Goal: Task Accomplishment & Management: Manage account settings

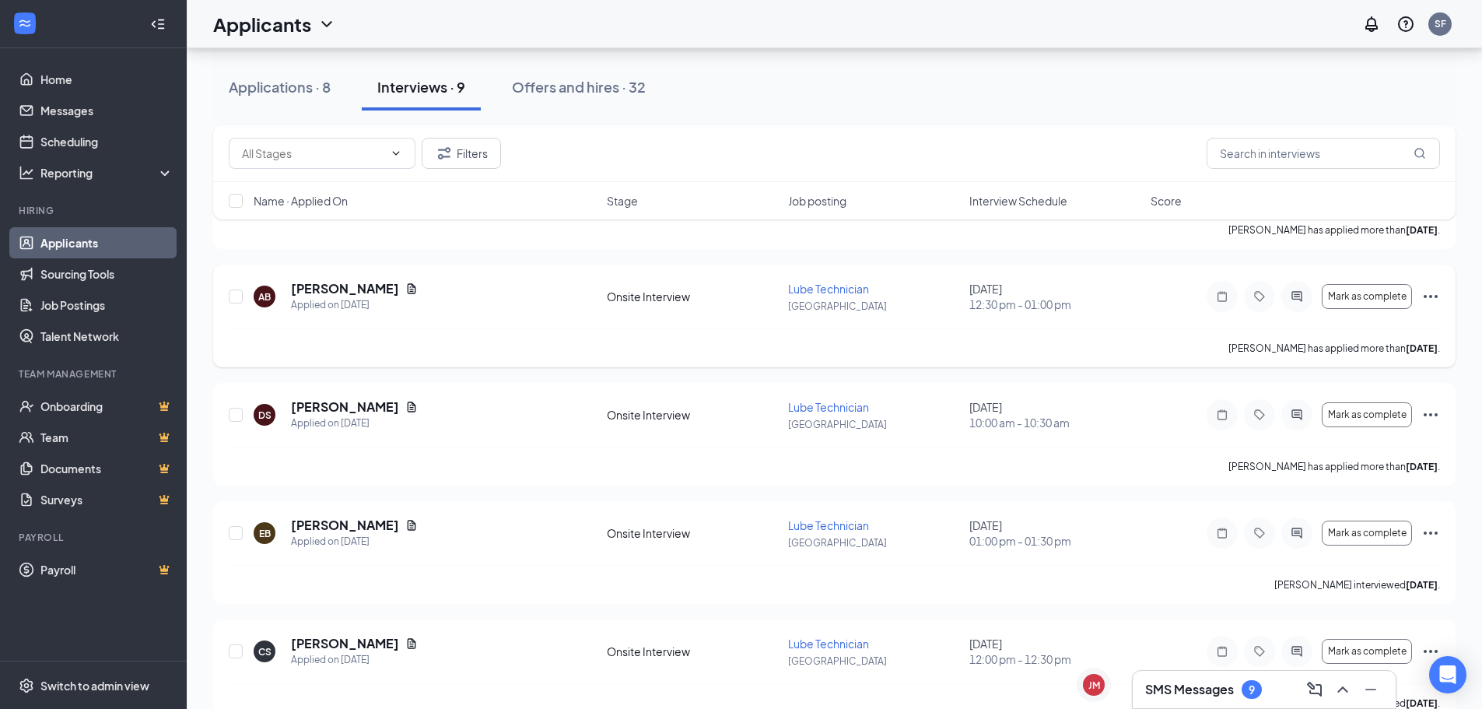
scroll to position [467, 0]
click at [285, 82] on div "Applications · 8" at bounding box center [280, 86] width 102 height 19
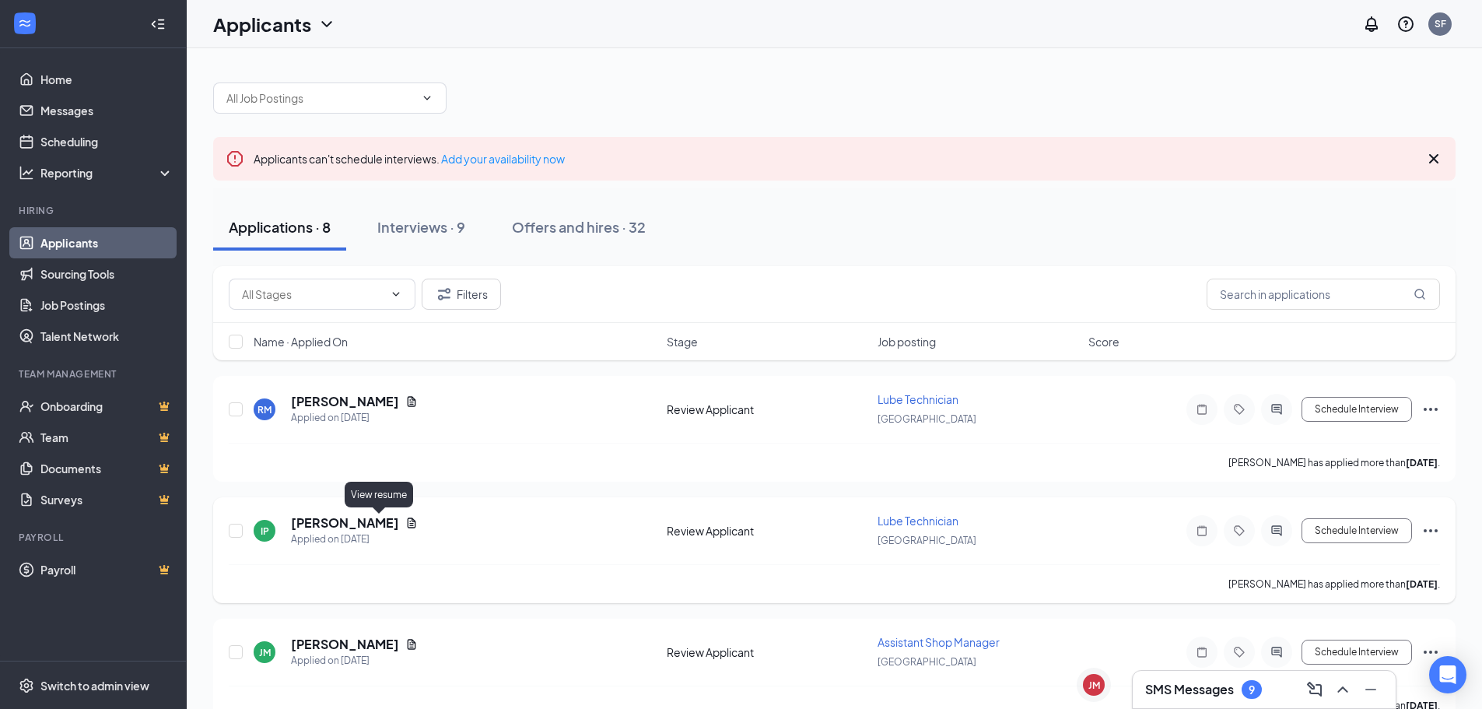
click at [408, 524] on icon "Document" at bounding box center [412, 522] width 9 height 10
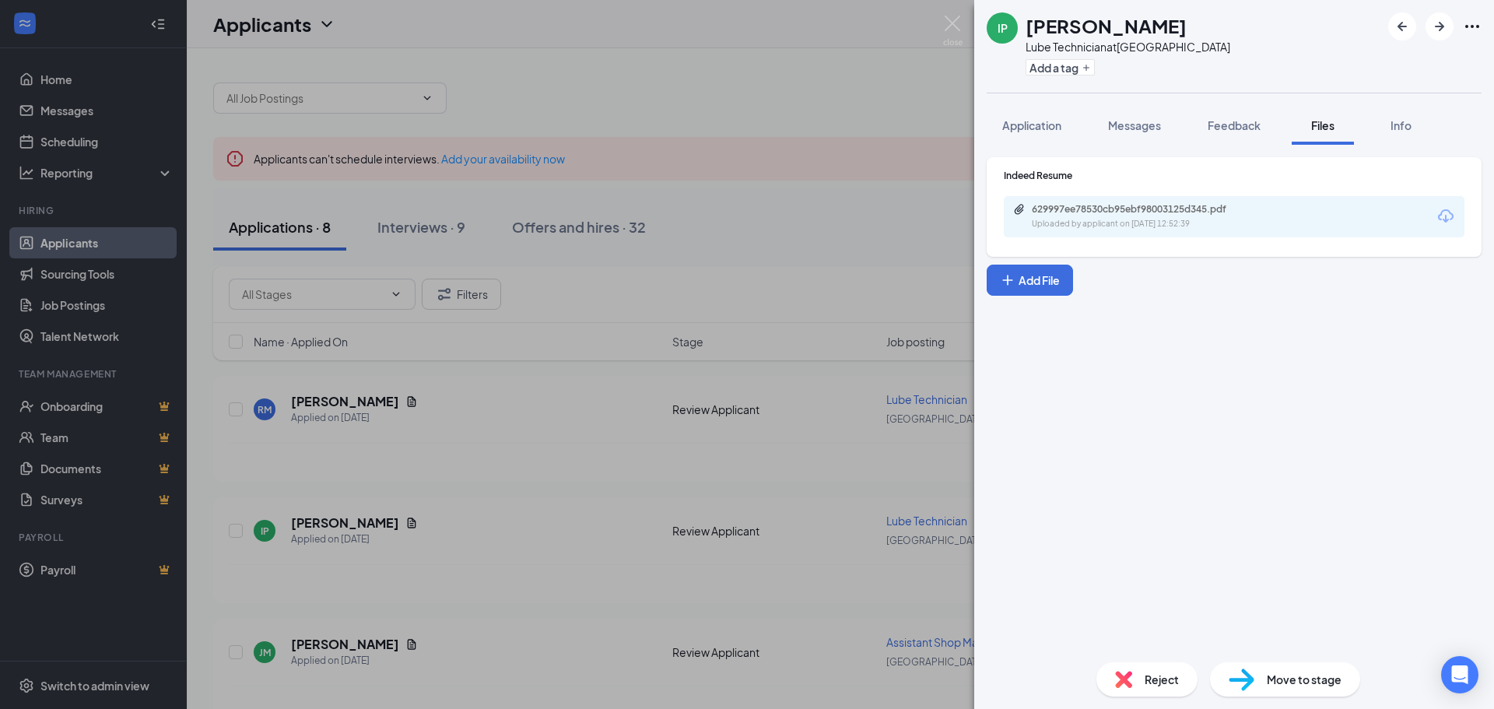
click at [578, 560] on div "IP [PERSON_NAME] Lube Technician at [GEOGRAPHIC_DATA] Add a tag Application Mes…" at bounding box center [747, 354] width 1494 height 709
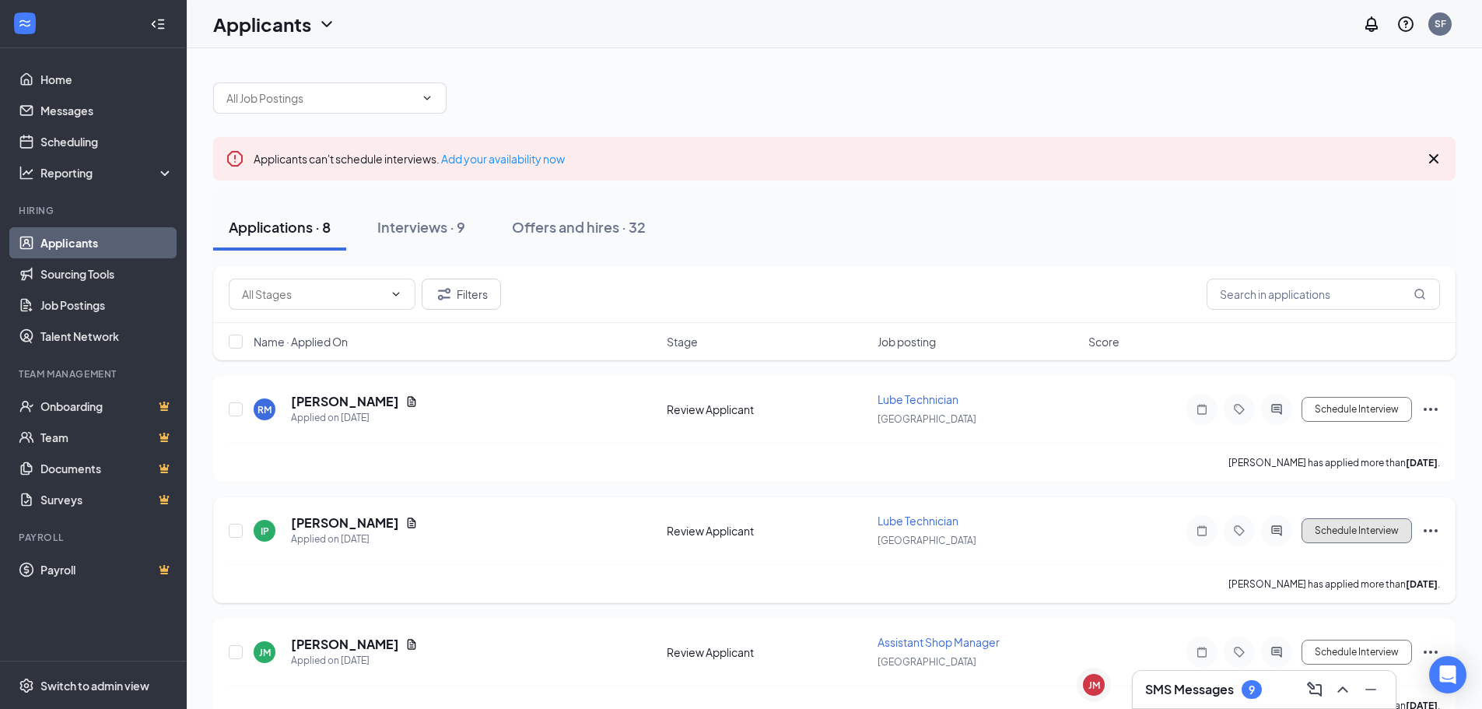
click at [1357, 535] on button "Schedule Interview" at bounding box center [1357, 530] width 110 height 25
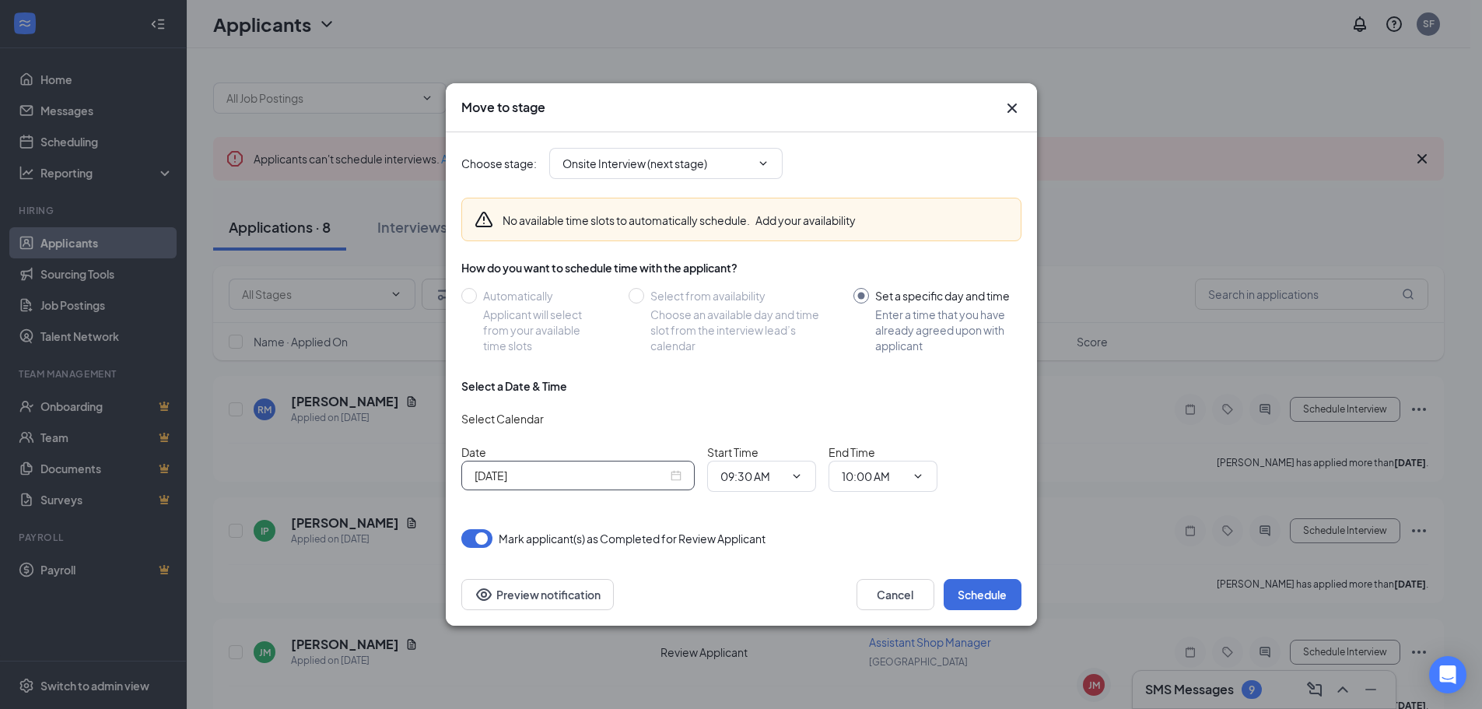
click at [678, 478] on div "[DATE]" at bounding box center [578, 475] width 207 height 17
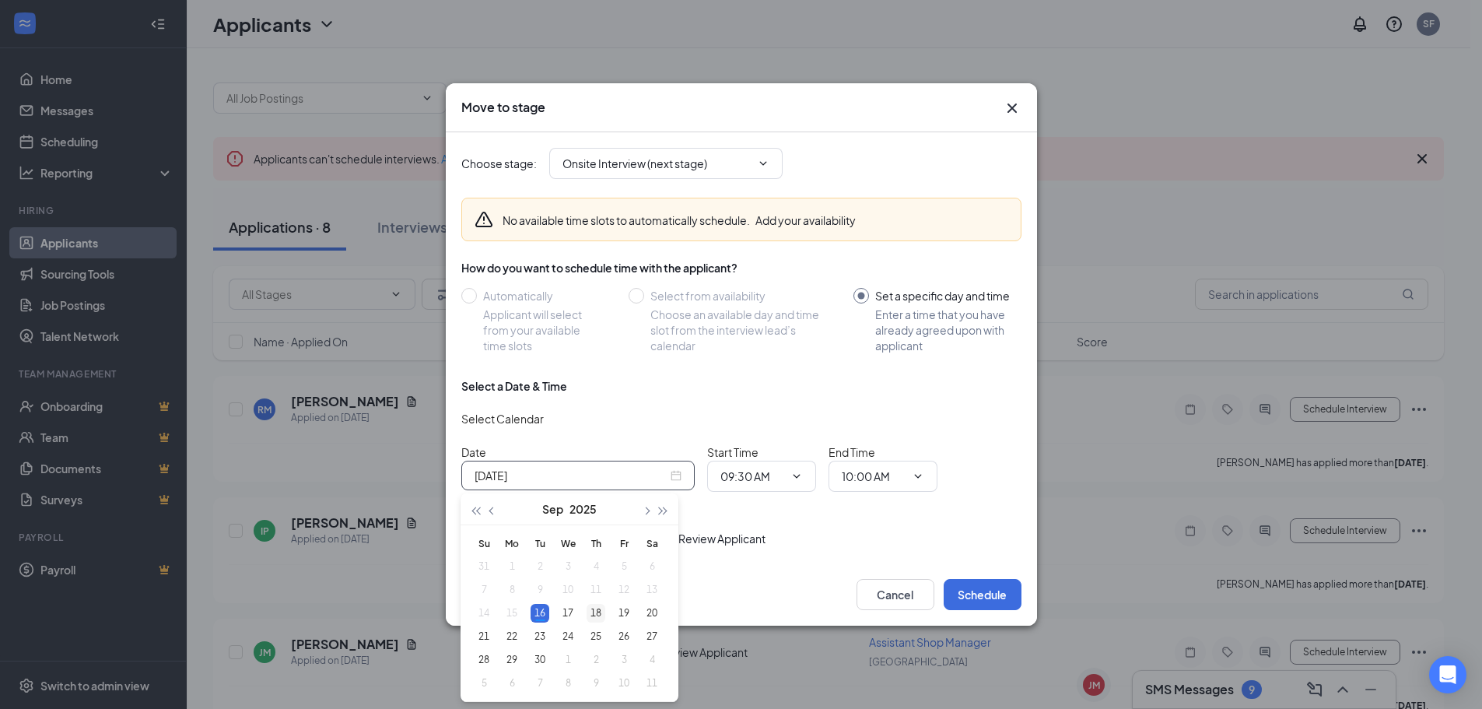
type input "[DATE]"
click at [598, 617] on div "18" at bounding box center [596, 613] width 19 height 19
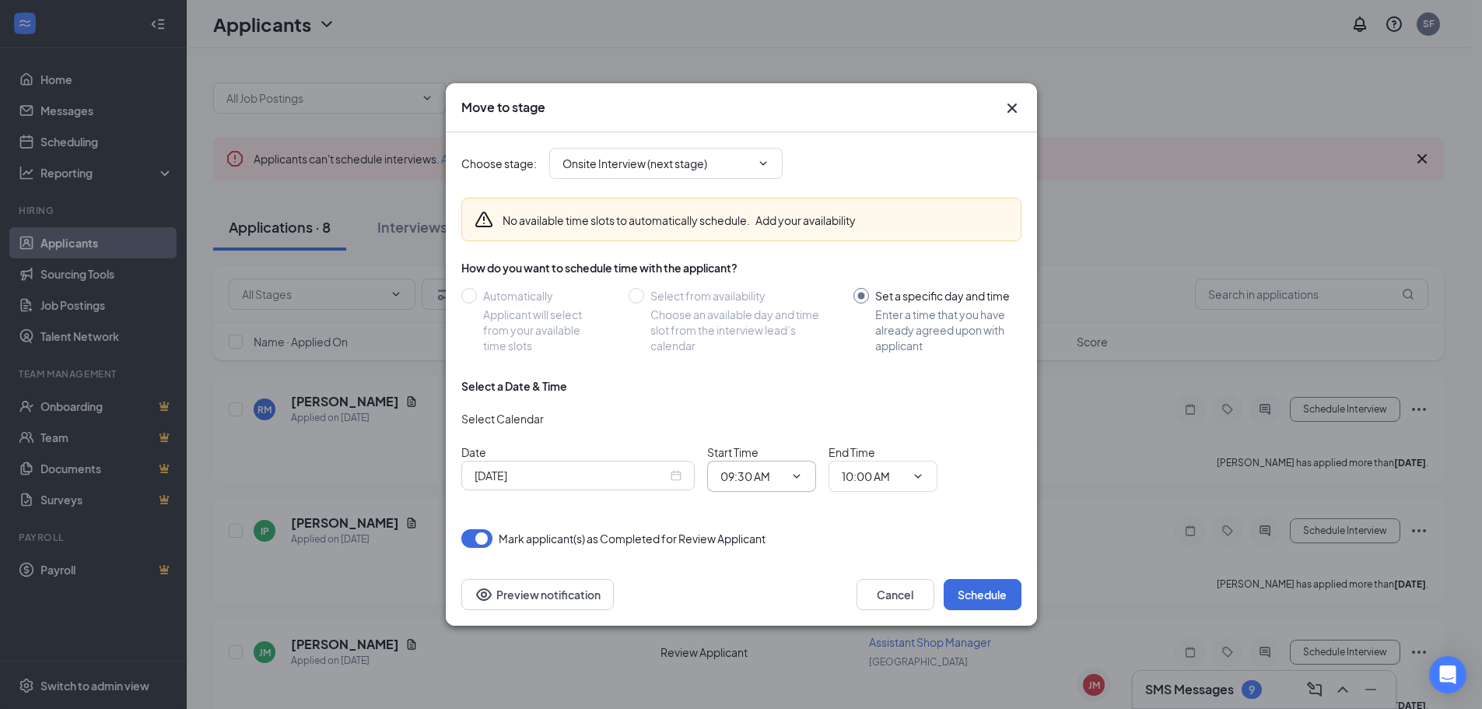
click at [788, 479] on span at bounding box center [795, 476] width 16 height 12
click at [794, 475] on icon "ChevronDown" at bounding box center [796, 476] width 7 height 4
click at [776, 475] on input "09:30 AM" at bounding box center [752, 476] width 64 height 17
click at [770, 426] on div "10:00 AM" at bounding box center [774, 436] width 109 height 36
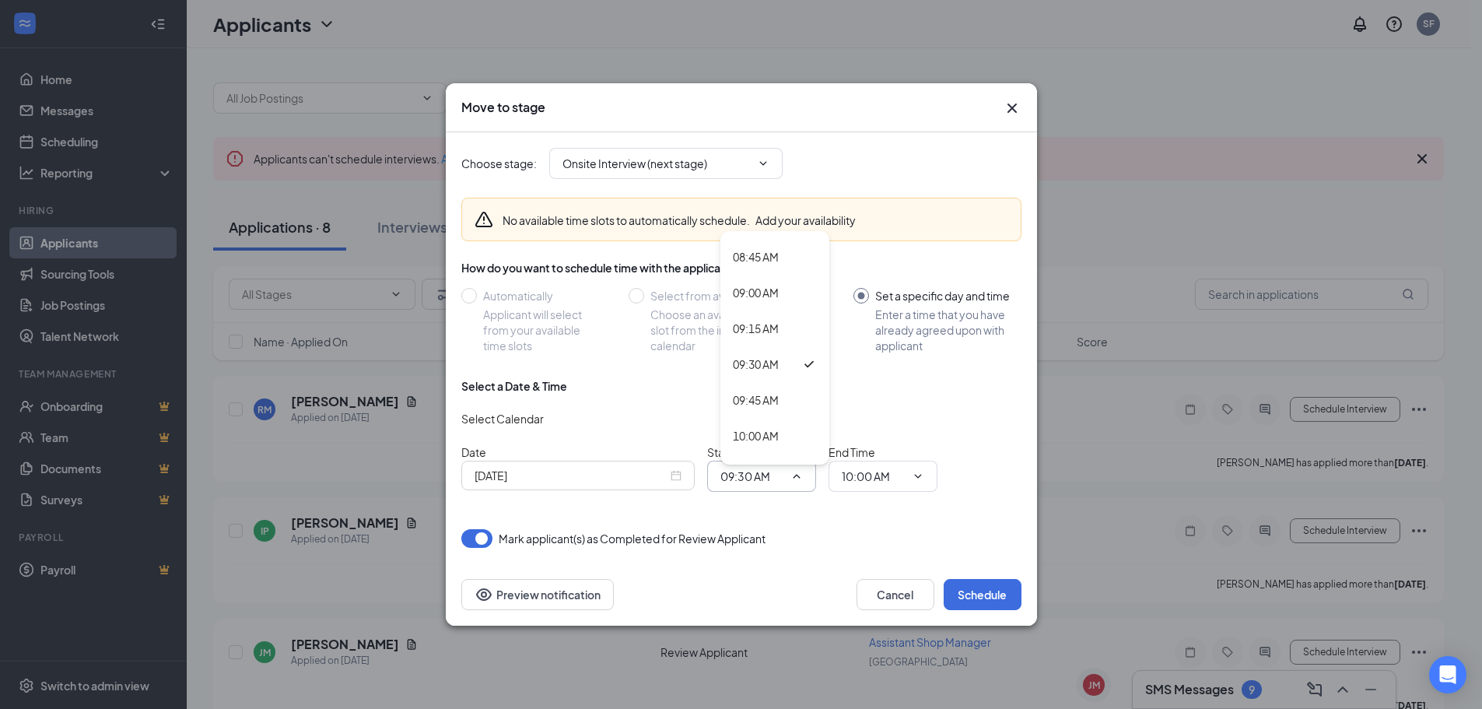
type input "10:00 AM"
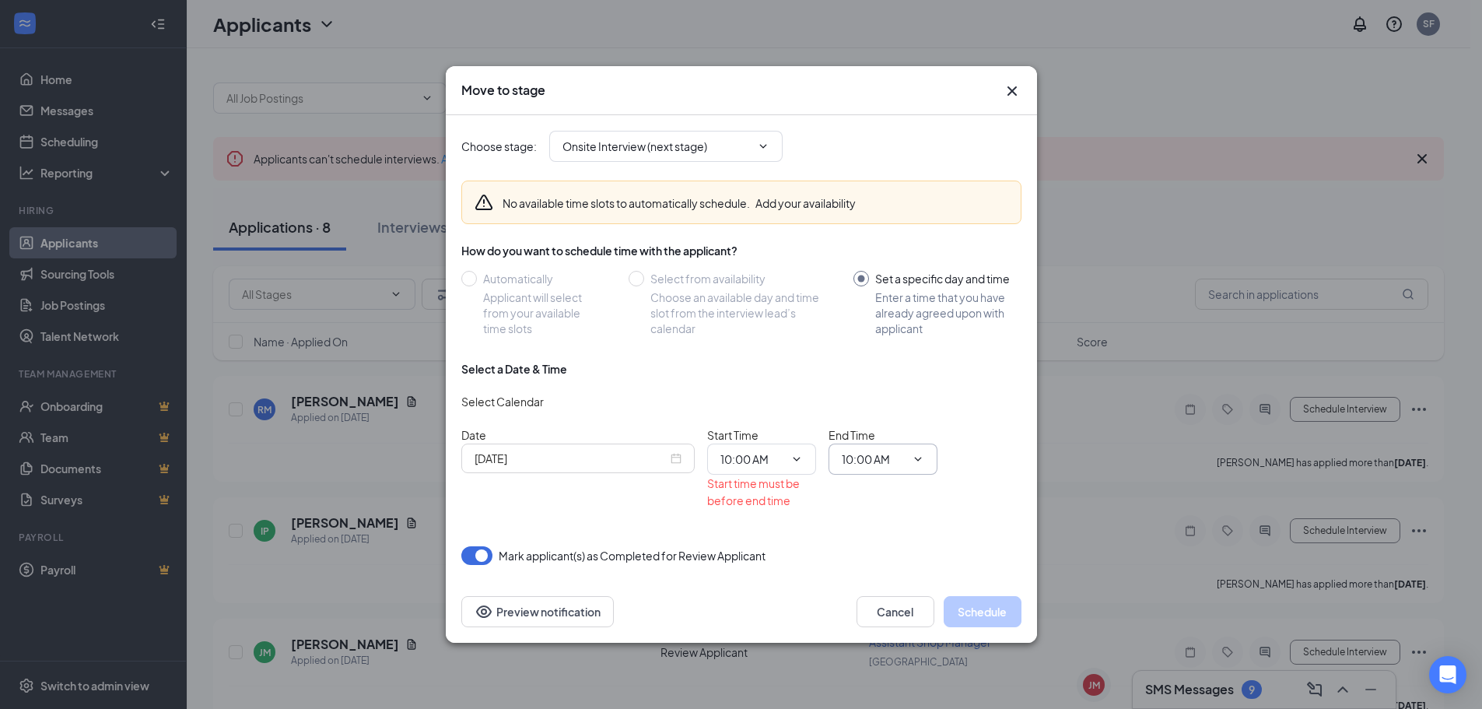
drag, startPoint x: 916, startPoint y: 462, endPoint x: 903, endPoint y: 464, distance: 13.3
click at [915, 462] on icon "ChevronDown" at bounding box center [918, 459] width 12 height 12
click at [868, 464] on input "10:00 AM" at bounding box center [874, 458] width 64 height 17
click at [886, 337] on div "10:30 AM" at bounding box center [877, 334] width 46 height 17
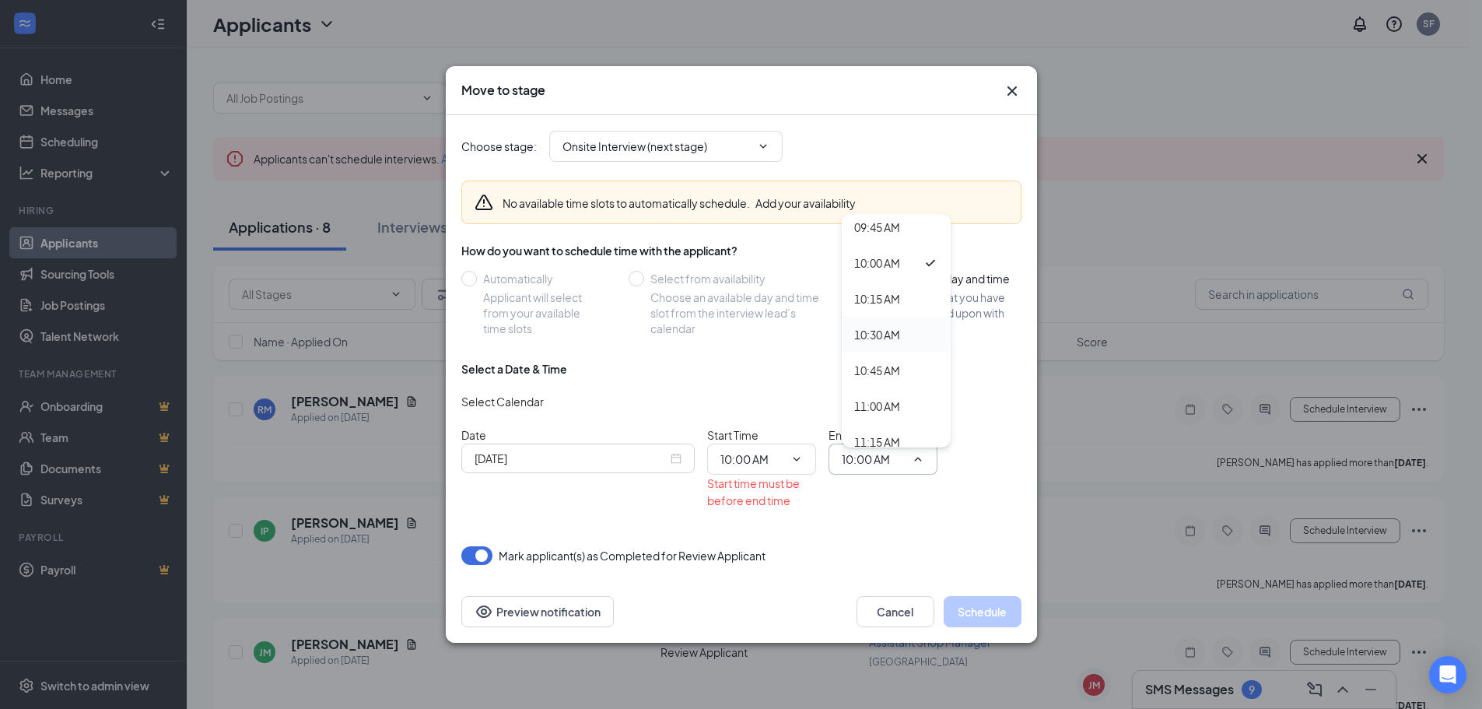
type input "10:30 AM"
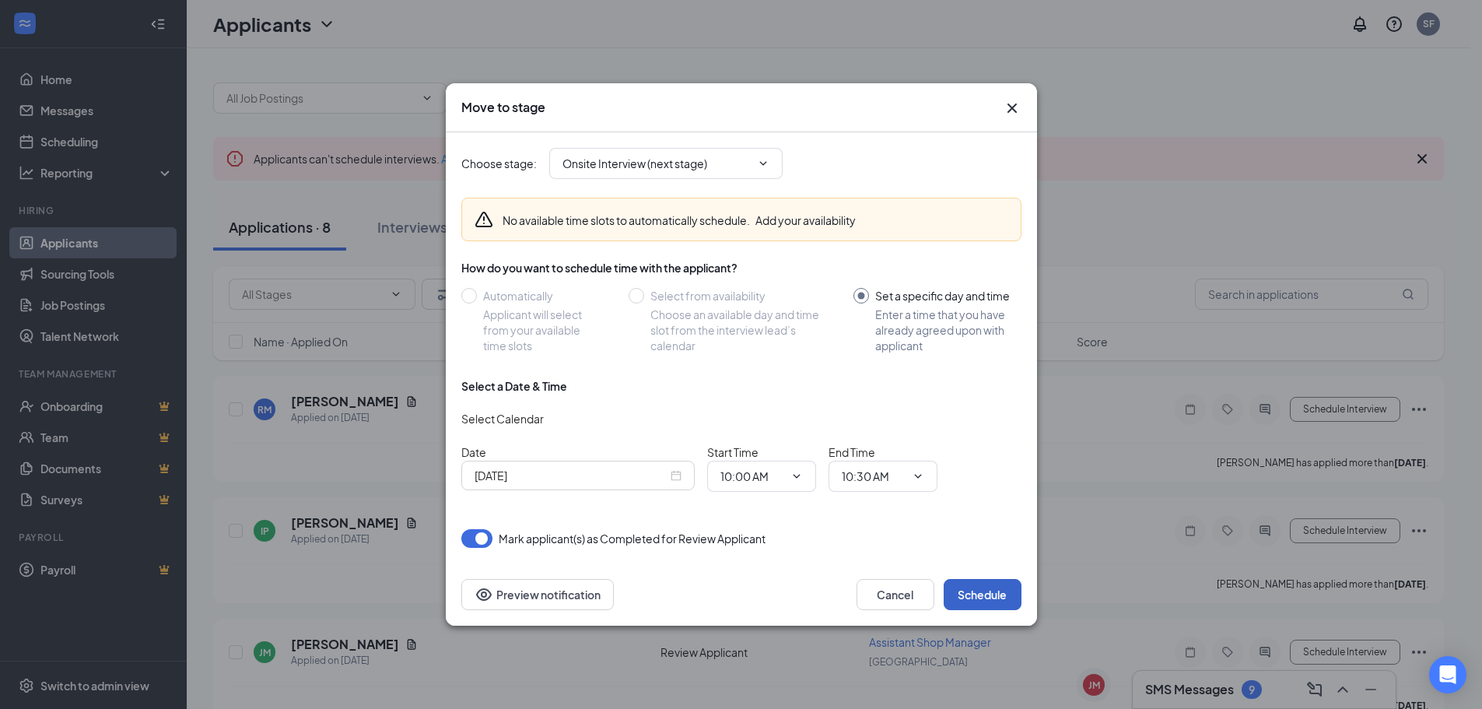
click at [982, 597] on button "Schedule" at bounding box center [983, 594] width 78 height 31
